Goal: Complete Application Form: Complete application form

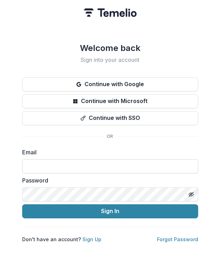
click at [110, 163] on input at bounding box center [110, 166] width 176 height 14
paste input "**********"
type input "**********"
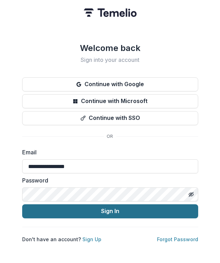
click at [103, 209] on button "Sign In" at bounding box center [110, 211] width 176 height 14
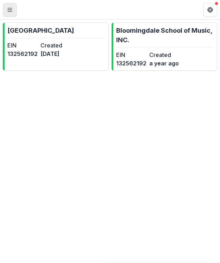
click at [9, 11] on icon "Toggle Menu" at bounding box center [10, 10] width 6 height 6
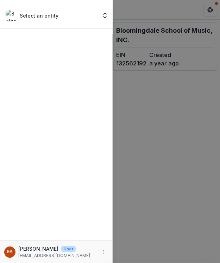
click at [145, 115] on div "Select an entity Nonprofits Bloomingdale School of Music [GEOGRAPHIC_DATA], INC…" at bounding box center [110, 131] width 220 height 263
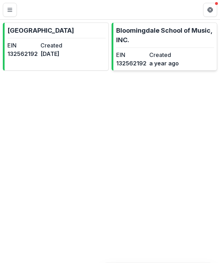
click at [167, 62] on dd "a year ago" at bounding box center [164, 63] width 30 height 8
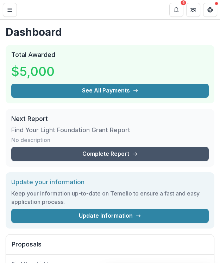
click at [154, 154] on link "Complete Report" at bounding box center [109, 154] width 197 height 14
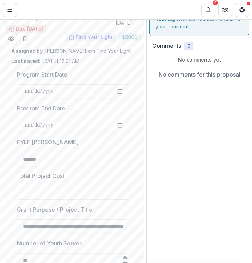
scroll to position [25, 0]
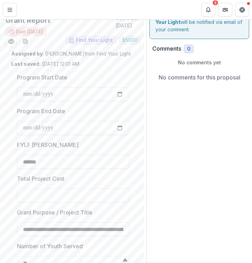
click at [116, 129] on input "**********" at bounding box center [73, 128] width 112 height 14
click at [118, 128] on input "**********" at bounding box center [73, 128] width 112 height 14
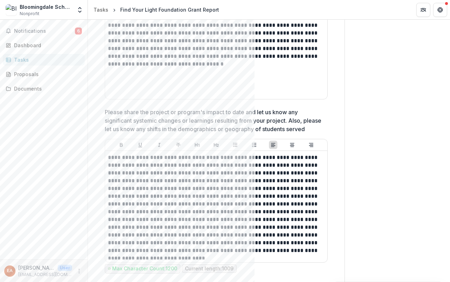
scroll to position [0, 0]
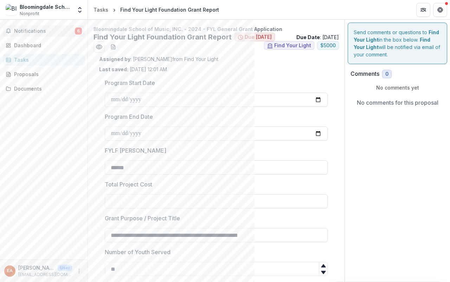
click at [39, 30] on span "Notifications" at bounding box center [44, 31] width 61 height 6
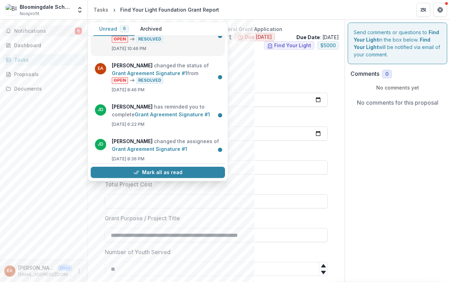
scroll to position [24, 0]
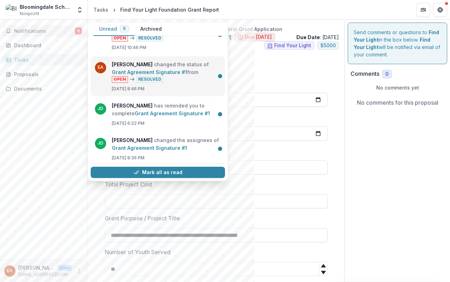
click at [178, 72] on link "Grant Agreement Signature #1" at bounding box center [149, 72] width 75 height 6
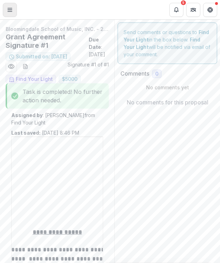
click at [12, 14] on button "Toggle Menu" at bounding box center [10, 10] width 14 height 14
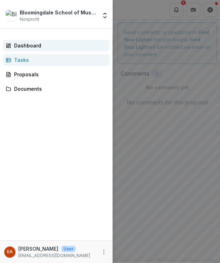
click at [37, 44] on div "Dashboard" at bounding box center [59, 45] width 90 height 7
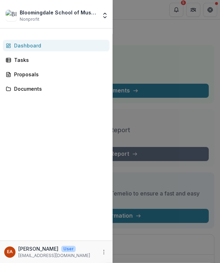
click at [178, 70] on div "Bloomingdale School of Music, INC. Nonprofit Nonprofits Bloomingdale School of …" at bounding box center [110, 131] width 220 height 263
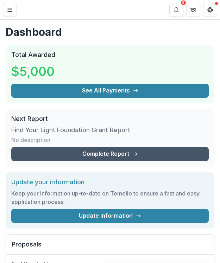
click at [116, 152] on link "Complete Report" at bounding box center [109, 154] width 197 height 14
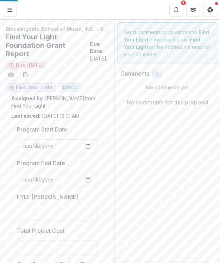
type input "******"
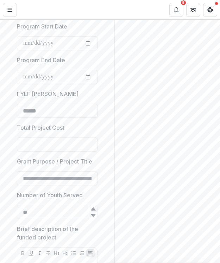
scroll to position [106, 0]
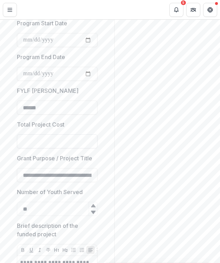
click at [83, 140] on input "Total Project Cost" at bounding box center [57, 141] width 81 height 14
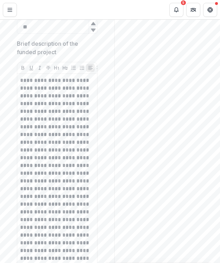
scroll to position [304, 0]
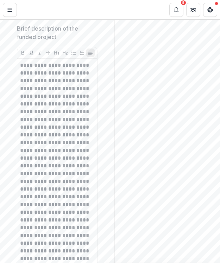
type input "********"
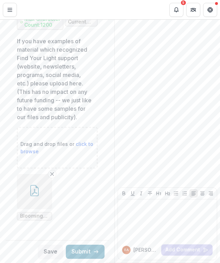
scroll to position [3179, 0]
click at [77, 253] on button "Submit" at bounding box center [85, 252] width 39 height 14
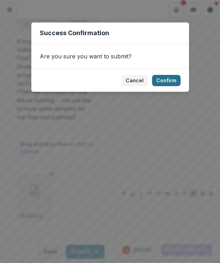
click at [166, 82] on button "Confirm" at bounding box center [166, 80] width 29 height 11
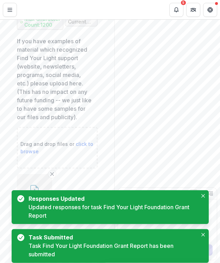
scroll to position [3191, 0]
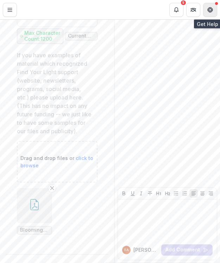
click at [208, 13] on button "Get Help" at bounding box center [210, 10] width 14 height 14
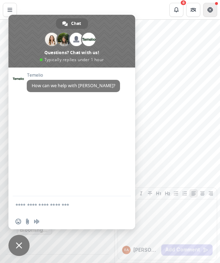
click at [208, 13] on button "Get Help" at bounding box center [210, 10] width 14 height 14
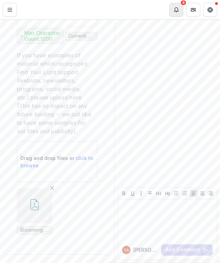
click at [179, 9] on button "Notifications" at bounding box center [176, 10] width 14 height 14
click at [210, 14] on button "Get Help" at bounding box center [210, 10] width 14 height 14
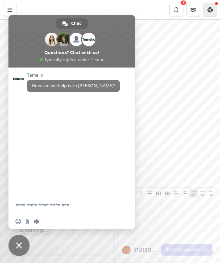
click at [210, 14] on button "Get Help" at bounding box center [210, 10] width 14 height 14
